Goal: Complete application form

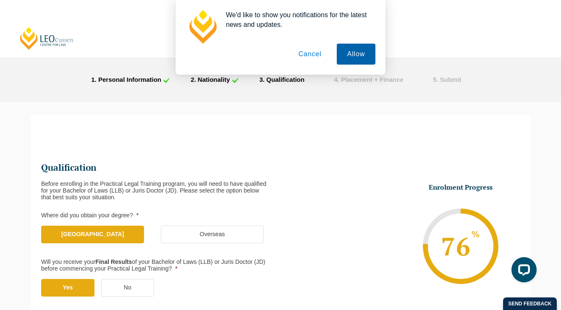
click at [349, 57] on button "Allow" at bounding box center [356, 54] width 39 height 21
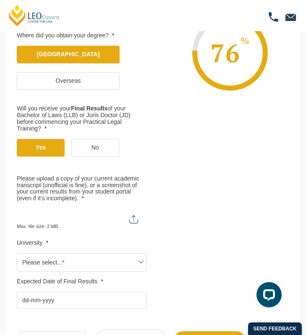
scroll to position [153, 0]
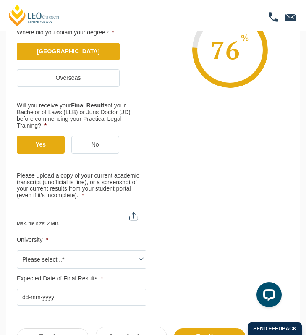
click at [130, 218] on input "Please upload a copy of your current academic transcript (unofficial is fine), …" at bounding box center [82, 213] width 130 height 14
type input "C:\fakepath\Transcript - Aug '25.pdf"
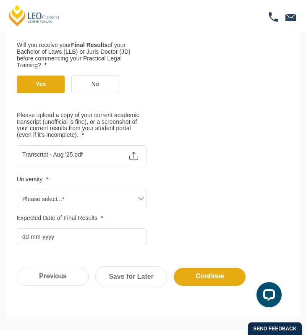
scroll to position [217, 0]
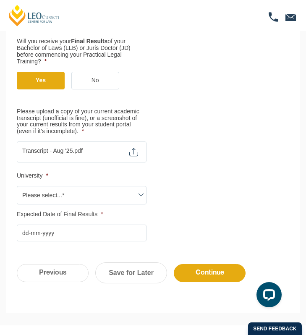
click at [122, 194] on span "Please select...*" at bounding box center [81, 195] width 129 height 18
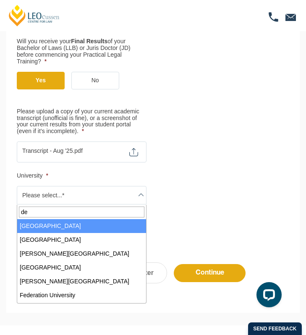
type input "dea"
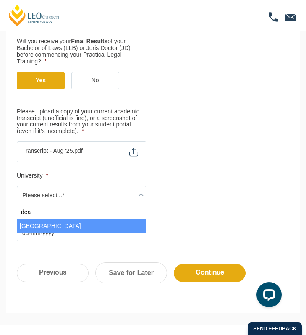
select select "[GEOGRAPHIC_DATA]"
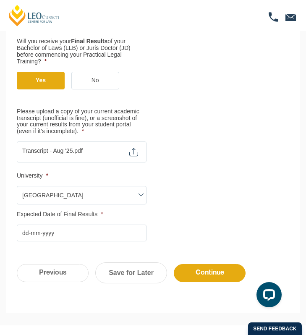
click at [65, 238] on input "Expected Date of Final Results *" at bounding box center [82, 233] width 130 height 17
type input "[DATE]"
click at [205, 272] on input "Continue" at bounding box center [210, 273] width 72 height 18
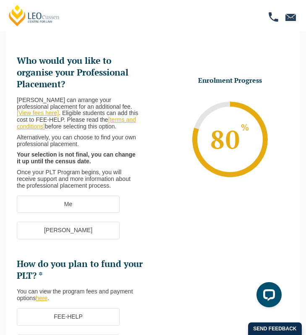
scroll to position [64, 0]
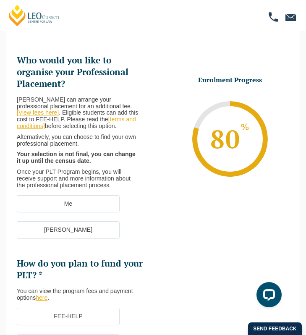
click at [88, 234] on label "[PERSON_NAME]" at bounding box center [68, 230] width 103 height 18
click at [0, 0] on input "[PERSON_NAME]" at bounding box center [0, 0] width 0 height 0
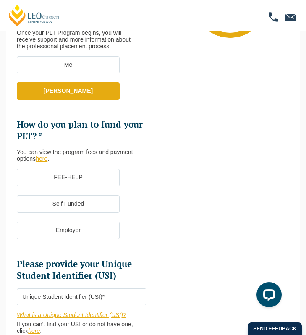
scroll to position [211, 0]
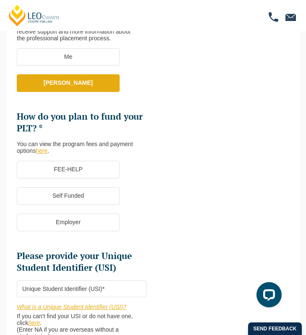
click at [89, 174] on label "FEE-HELP" at bounding box center [68, 170] width 103 height 18
click at [0, 0] on input "FEE-HELP" at bounding box center [0, 0] width 0 height 0
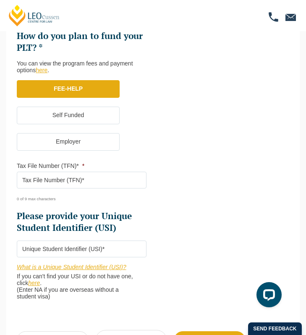
scroll to position [293, 0]
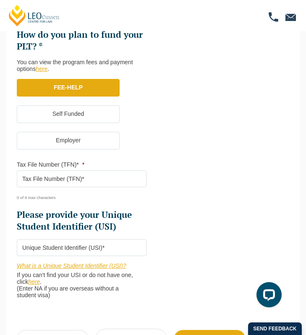
click at [89, 184] on input "Tax File Number (TFN)* *" at bounding box center [82, 178] width 130 height 17
click at [71, 180] on input "Tax File Number (TFN)* *" at bounding box center [82, 178] width 130 height 17
paste input "Taxfile"
type input "T"
paste input "1672617"
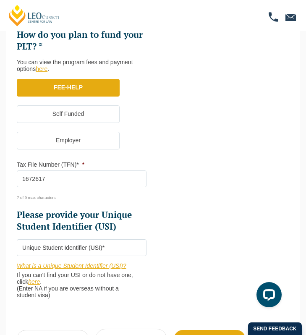
type input "1672617"
click at [129, 198] on div "7 of 9 max characters" at bounding box center [76, 194] width 119 height 11
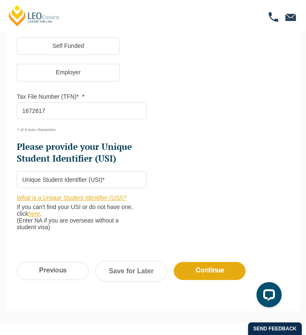
scroll to position [369, 0]
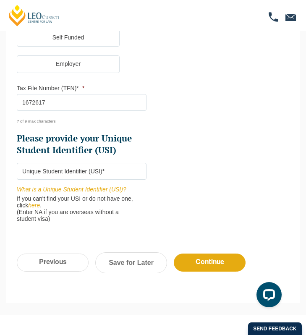
click at [121, 172] on input "Please provide your Unique Student Identifier (USI) *" at bounding box center [82, 171] width 130 height 17
click at [101, 169] on input "Please provide your Unique Student Identifier (USI) *" at bounding box center [82, 171] width 130 height 17
paste input "JDV5B3MR47"
type input "JDV5B3MR47"
drag, startPoint x: 81, startPoint y: 101, endPoint x: 5, endPoint y: 102, distance: 76.0
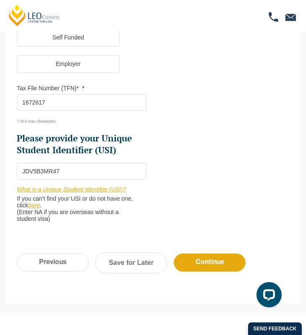
click at [5, 102] on div "Step 5 of 6 83% Congratulations! You’re taking the first step to being a Qualif…" at bounding box center [153, 2] width 306 height 601
paste input "59"
type input "167261759"
click at [152, 120] on li "Tax File Number (TFN)* * 167261759 9 of 9 max characters" at bounding box center [85, 103] width 136 height 39
click at [204, 261] on input "Continue" at bounding box center [210, 262] width 72 height 18
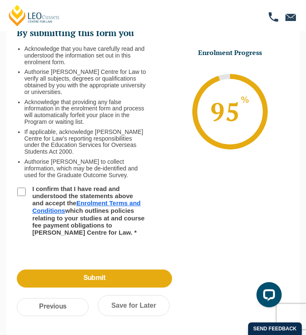
scroll to position [100, 0]
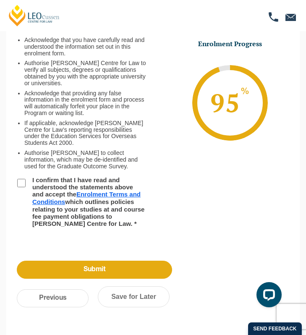
click at [23, 184] on input "I confirm that I have read and understood the statements above and accept the E…" at bounding box center [21, 183] width 8 height 8
checkbox input "true"
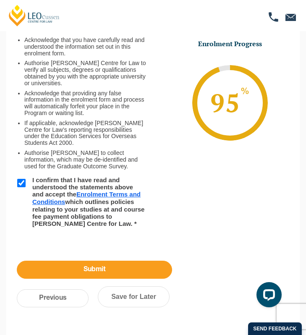
click at [82, 270] on input "Submit" at bounding box center [94, 270] width 155 height 18
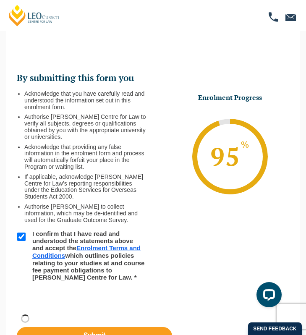
scroll to position [52, 0]
